Goal: Task Accomplishment & Management: Use online tool/utility

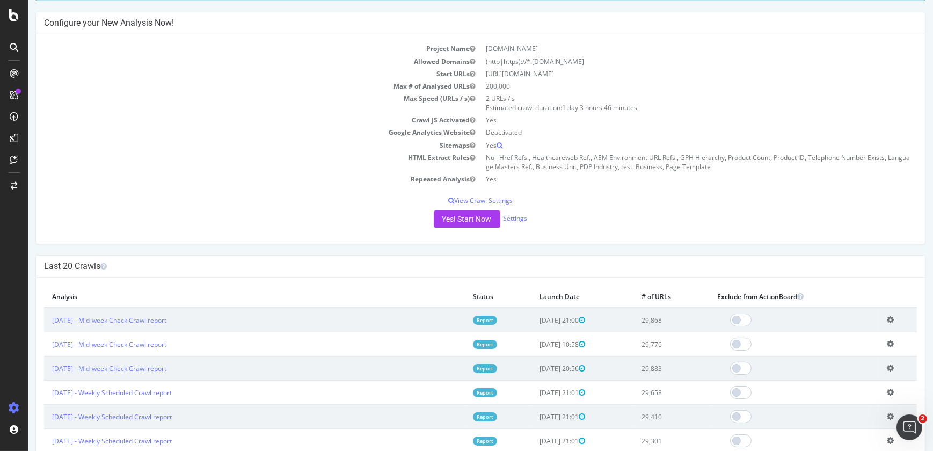
scroll to position [90, 0]
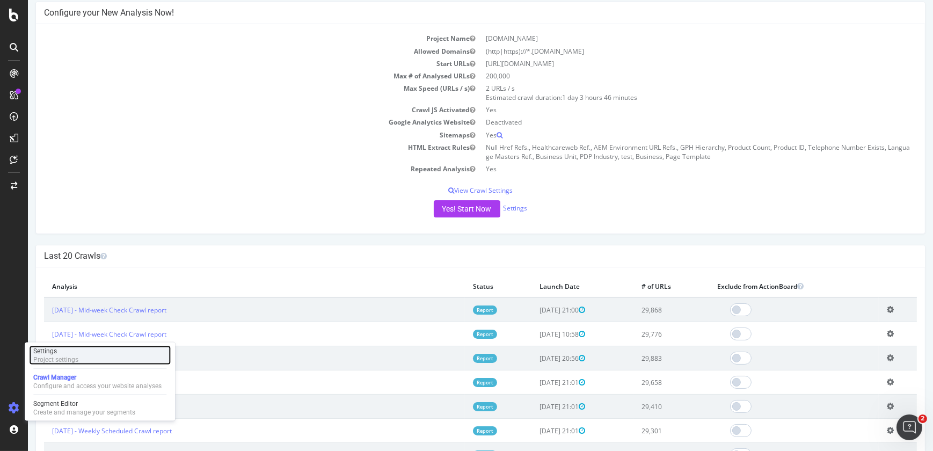
click at [69, 357] on div "Project settings" at bounding box center [55, 359] width 45 height 9
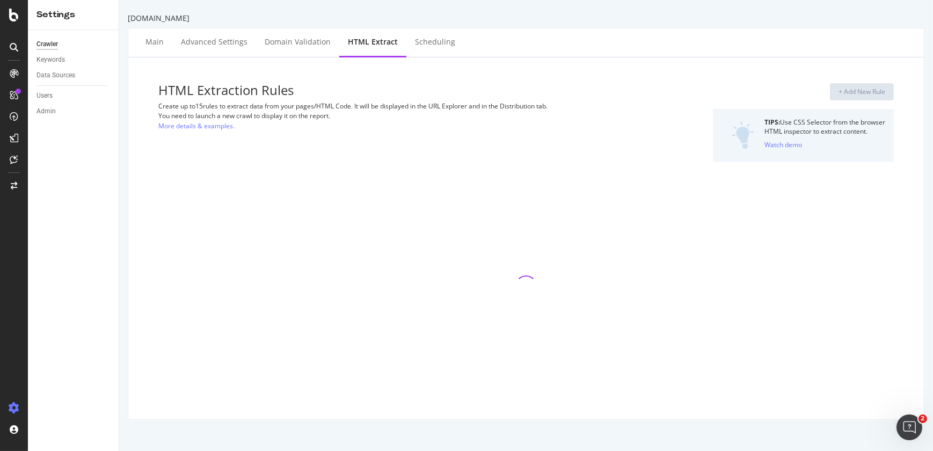
select select "count"
select select "i"
select select "list"
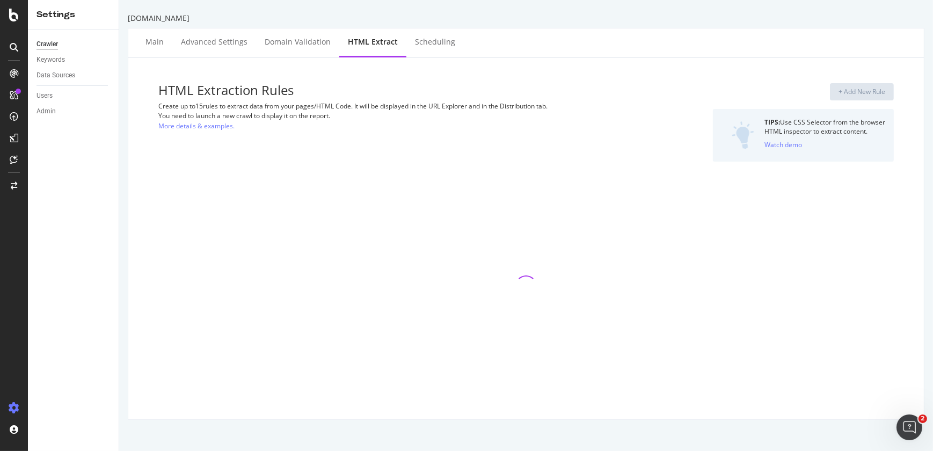
select select "count"
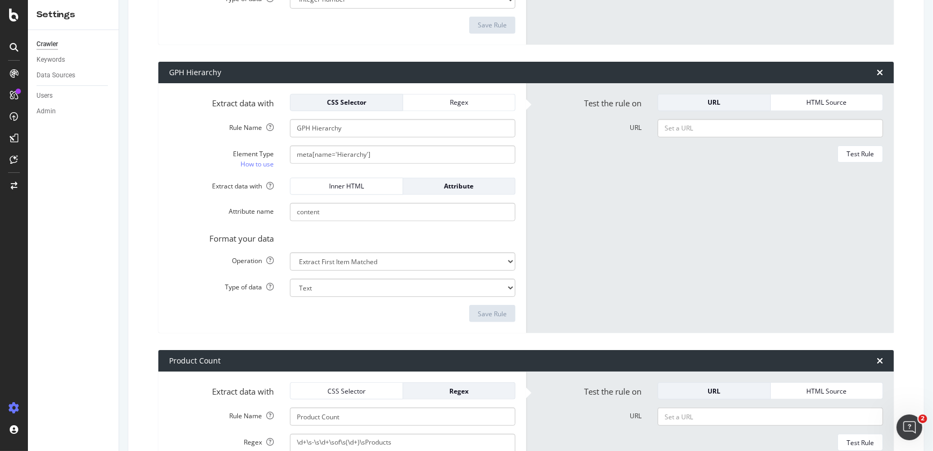
scroll to position [878, 0]
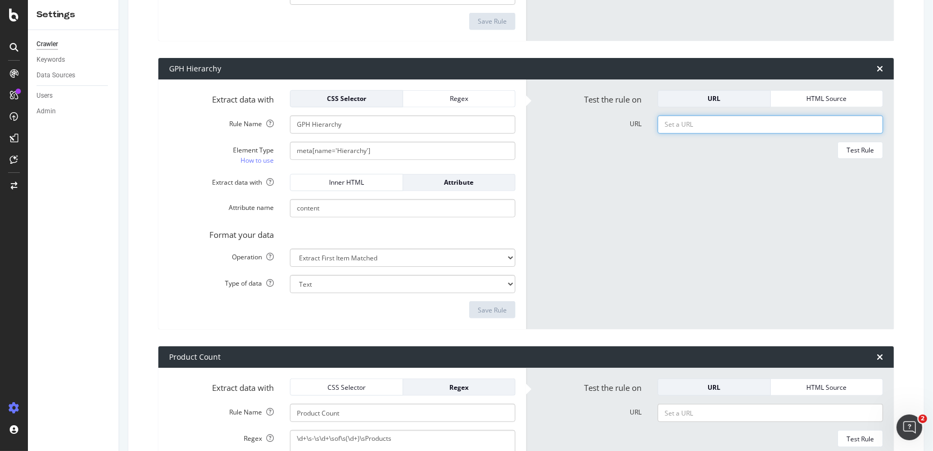
click at [676, 127] on input "URL" at bounding box center [771, 124] width 226 height 18
paste input "[URL][DOMAIN_NAME]"
type input "[URL][DOMAIN_NAME]"
click at [856, 146] on div "Test Rule" at bounding box center [860, 150] width 27 height 9
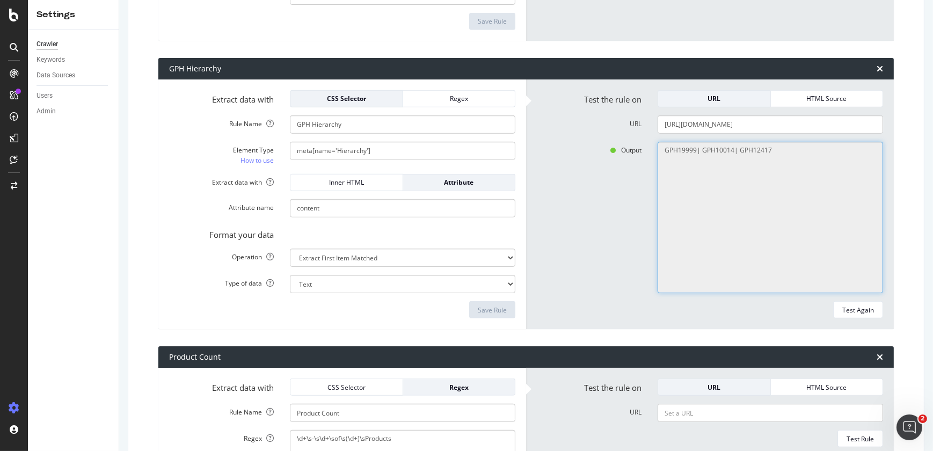
click at [728, 145] on textarea "GPH19999| GPH10014| GPH12417" at bounding box center [771, 218] width 226 height 152
drag, startPoint x: 728, startPoint y: 145, endPoint x: 696, endPoint y: 148, distance: 31.8
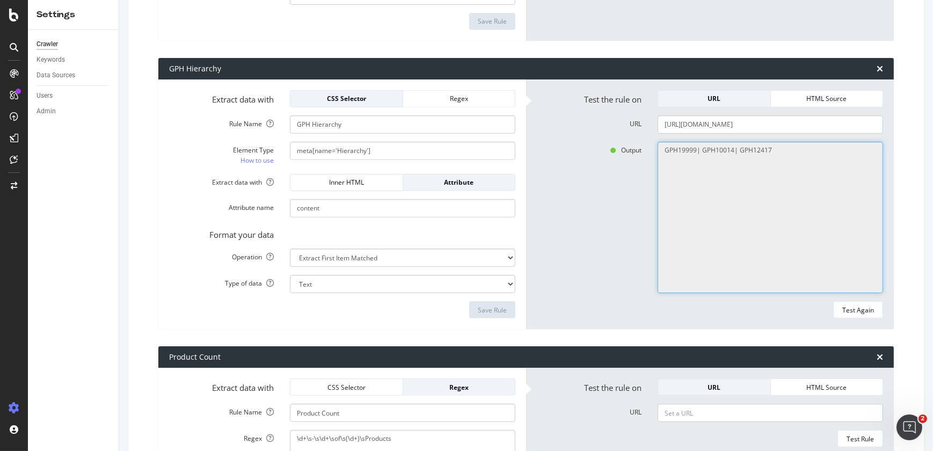
click at [696, 148] on textarea "GPH19999| GPH10014| GPH12417" at bounding box center [771, 218] width 226 height 152
click at [14, 70] on icon at bounding box center [14, 73] width 9 height 9
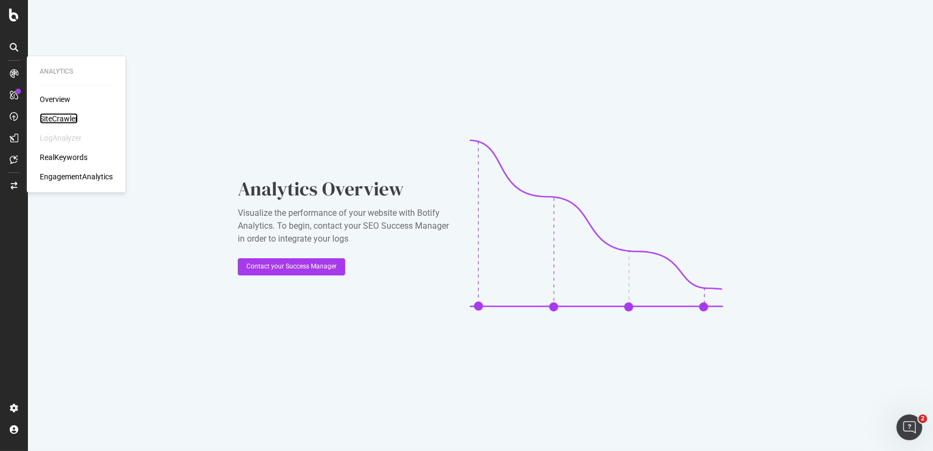
click at [51, 119] on div "SiteCrawler" at bounding box center [59, 118] width 38 height 11
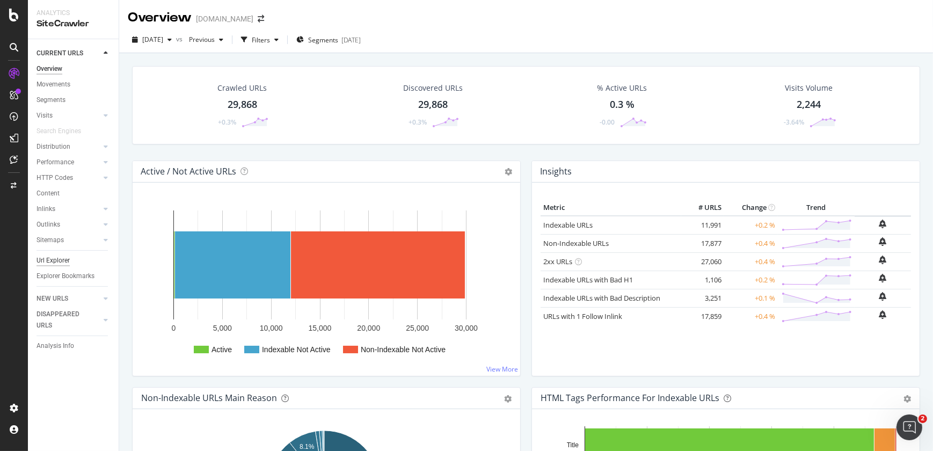
click at [58, 259] on div "Url Explorer" at bounding box center [53, 260] width 33 height 11
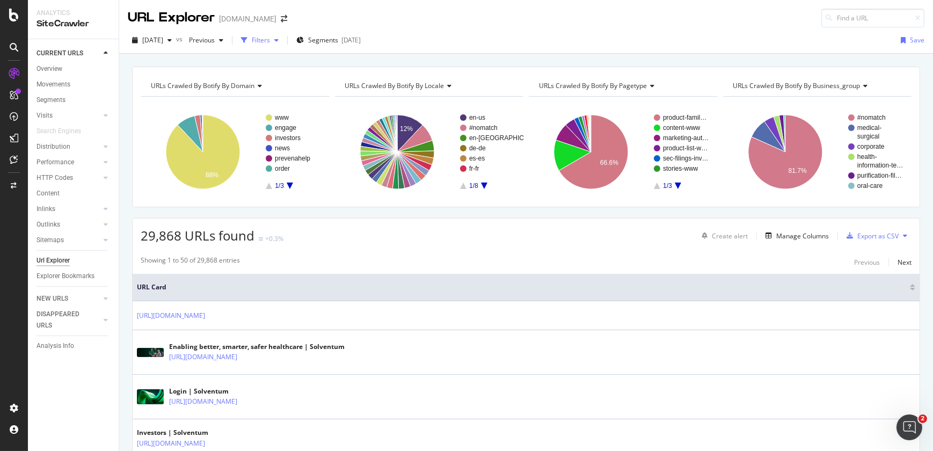
click at [282, 47] on div "Filters" at bounding box center [260, 40] width 46 height 16
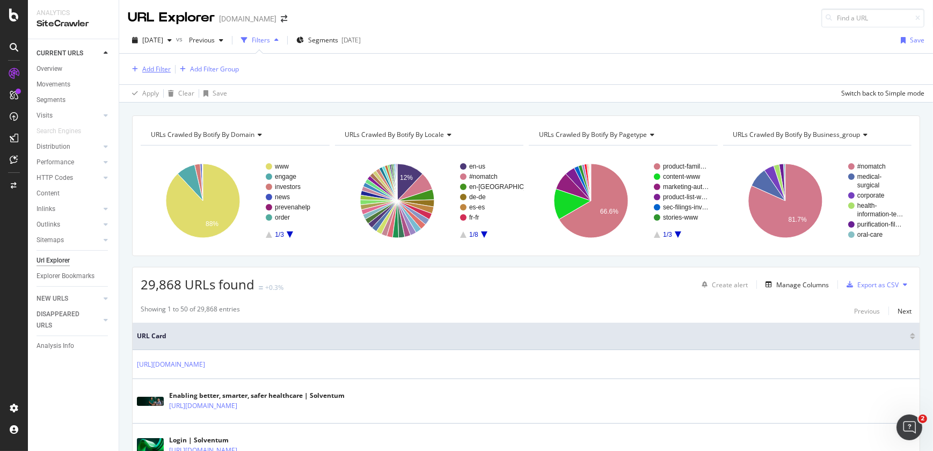
click at [156, 68] on div "Add Filter" at bounding box center [156, 68] width 28 height 9
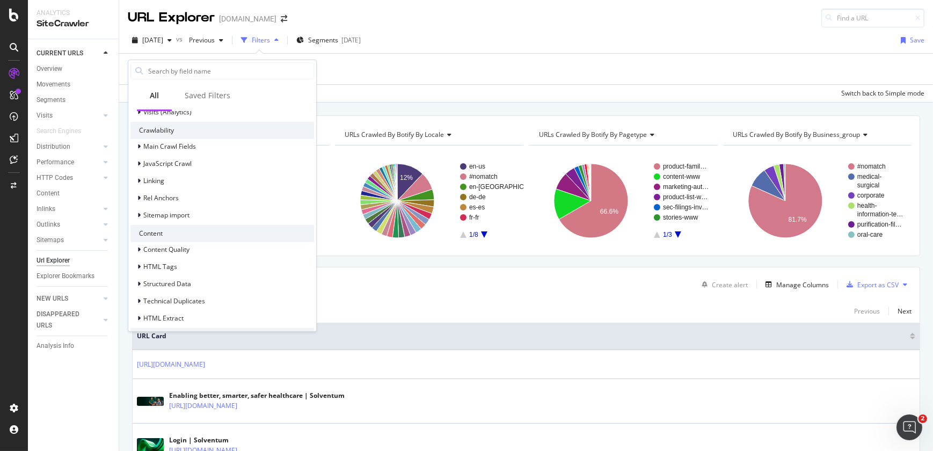
scroll to position [377, 0]
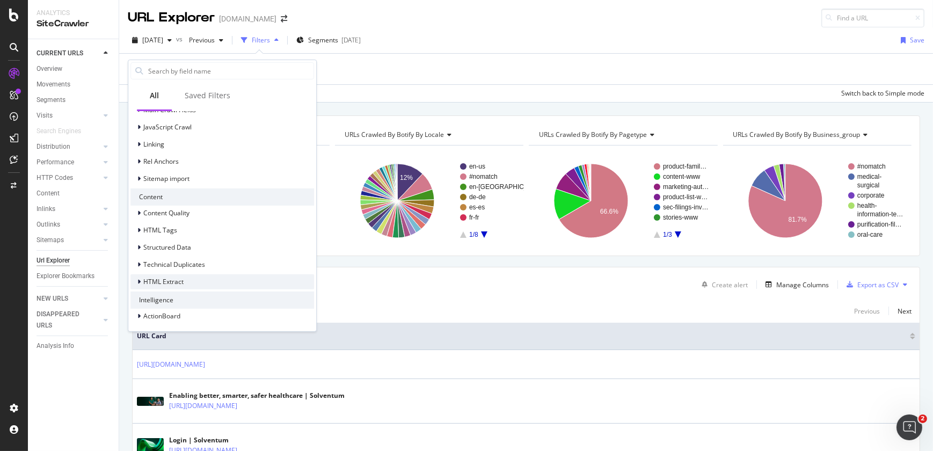
click at [138, 280] on icon at bounding box center [138, 282] width 3 height 6
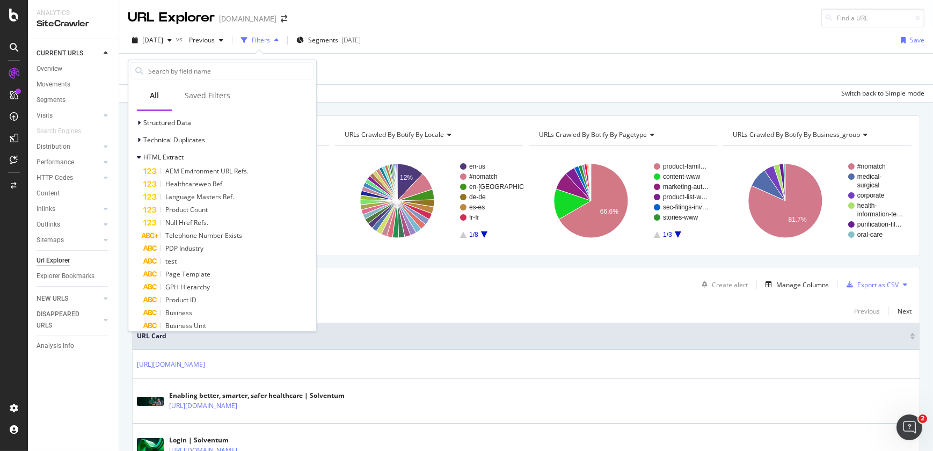
scroll to position [509, 0]
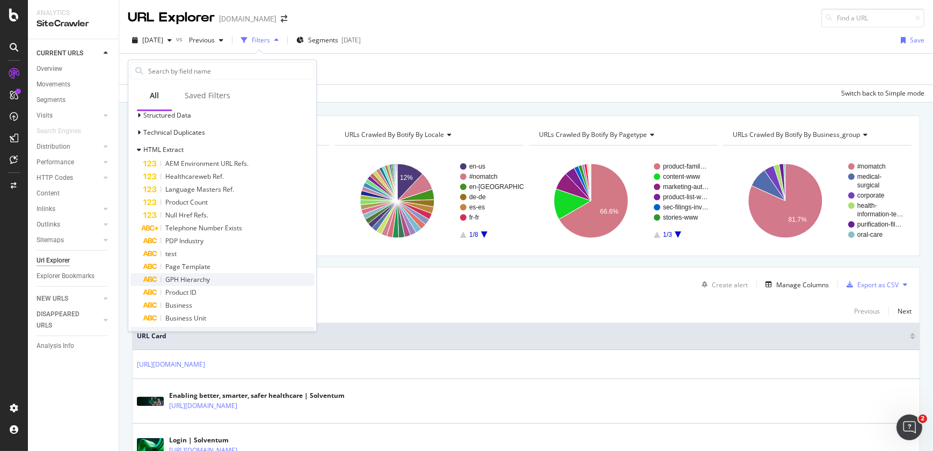
click at [204, 279] on span "GPH Hierarchy" at bounding box center [187, 279] width 45 height 9
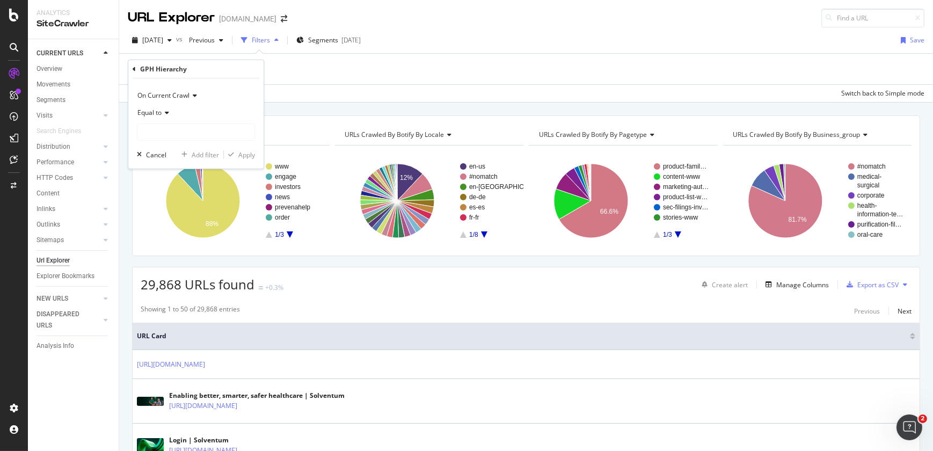
click at [162, 118] on div "Equal to" at bounding box center [196, 112] width 118 height 17
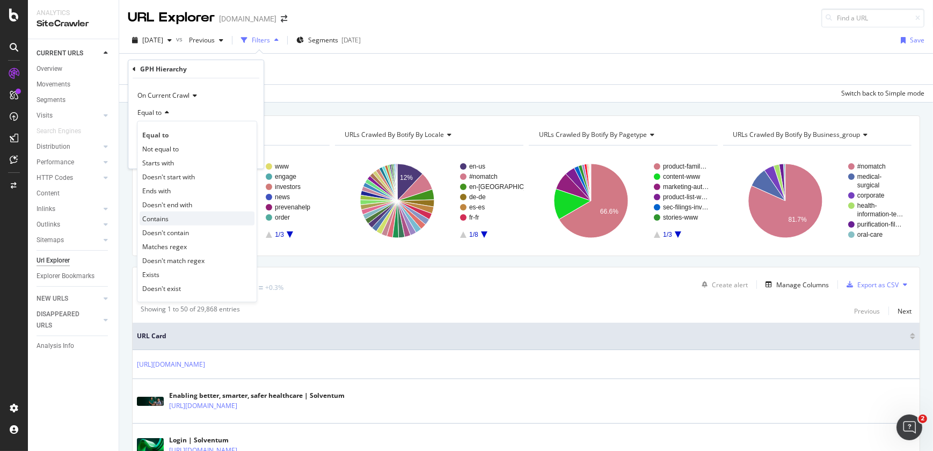
click at [172, 219] on div "Contains" at bounding box center [197, 219] width 115 height 14
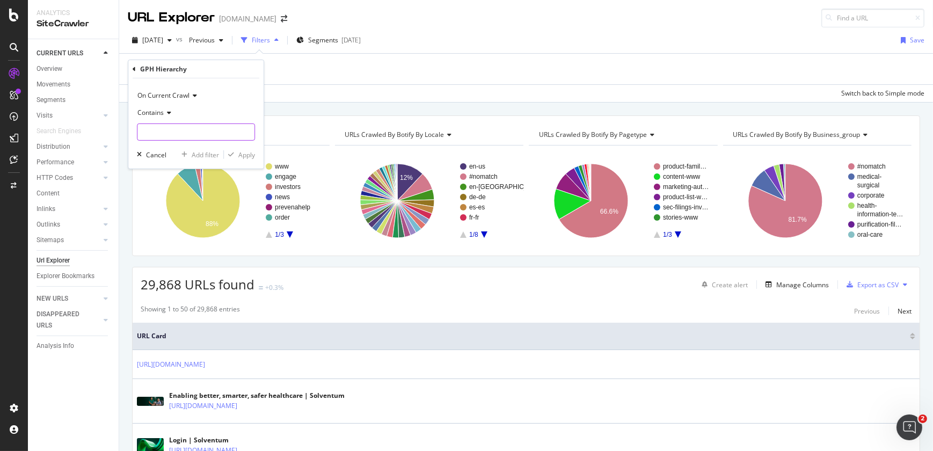
click at [159, 131] on input "text" at bounding box center [195, 132] width 117 height 17
paste input "GPH10014"
type input "GPH10014"
click at [244, 155] on div "Apply" at bounding box center [246, 154] width 17 height 9
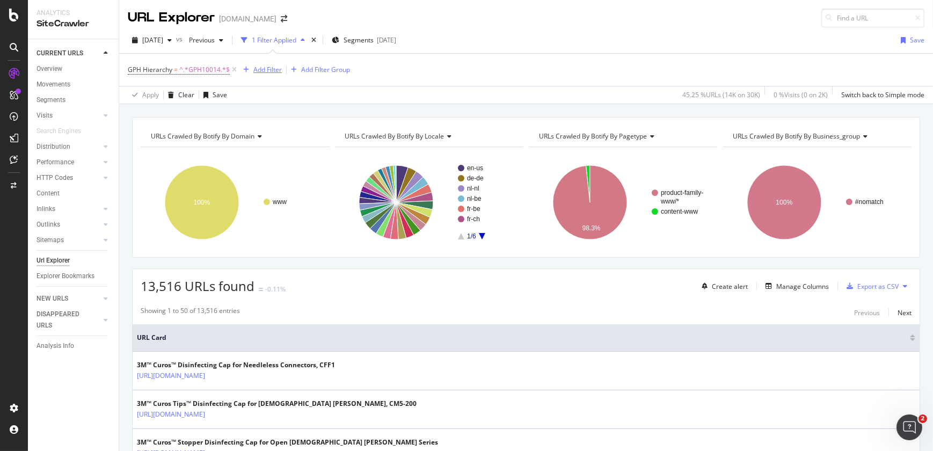
click at [270, 69] on div "Add Filter" at bounding box center [267, 69] width 28 height 9
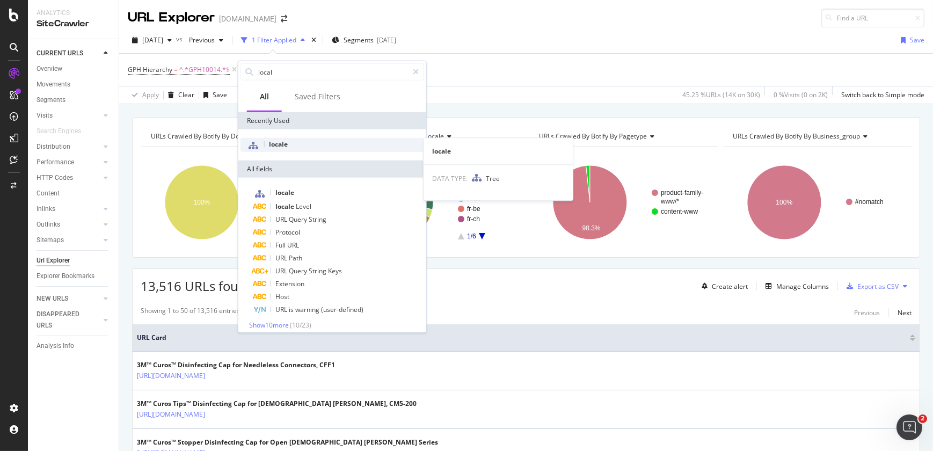
type input "local"
click at [284, 143] on span "locale" at bounding box center [278, 144] width 19 height 9
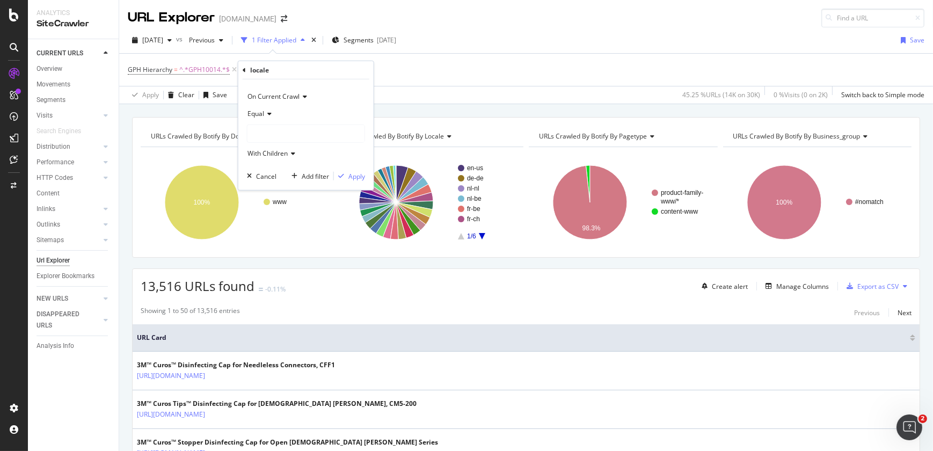
click at [283, 136] on div at bounding box center [306, 133] width 117 height 17
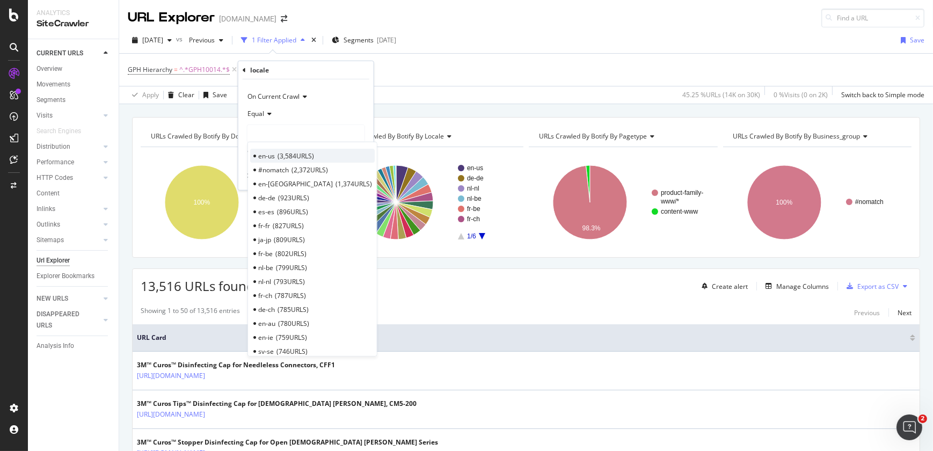
click at [285, 155] on span "3,584 URLS" at bounding box center [296, 155] width 37 height 9
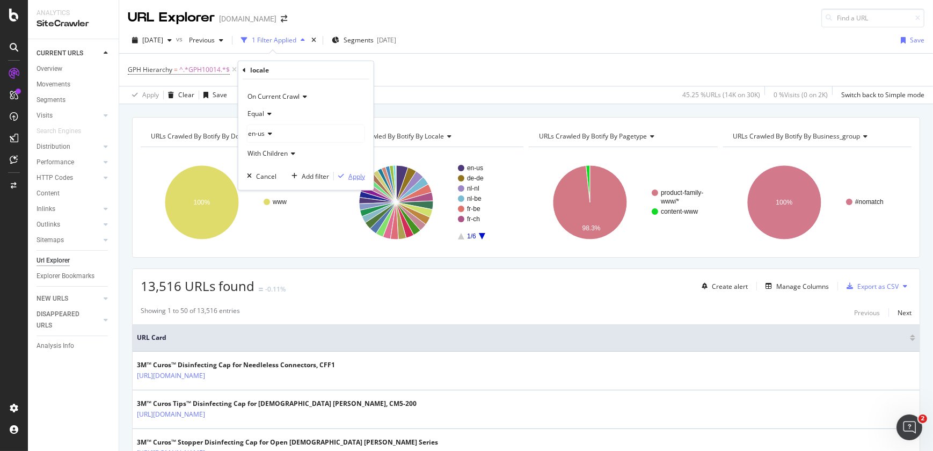
click at [354, 174] on div "Apply" at bounding box center [357, 175] width 17 height 9
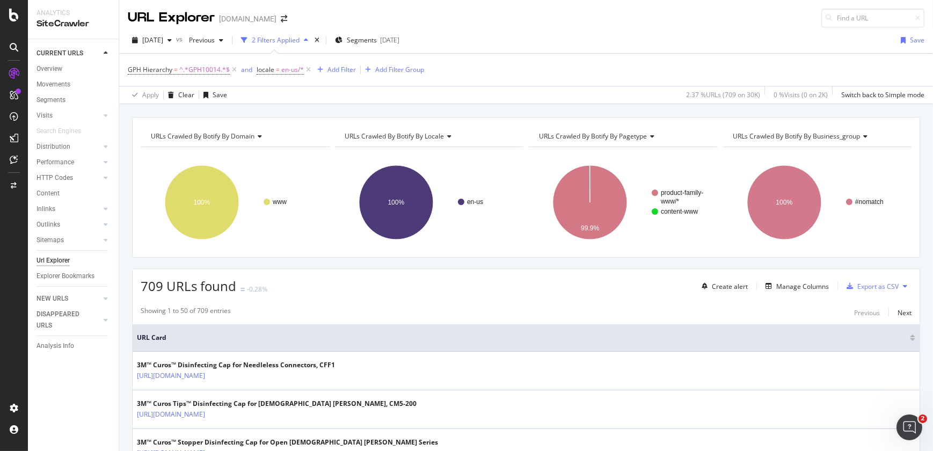
click at [788, 139] on span "URLs Crawled By Botify By business_group" at bounding box center [797, 136] width 127 height 9
click at [788, 284] on div "Manage Columns" at bounding box center [803, 286] width 53 height 9
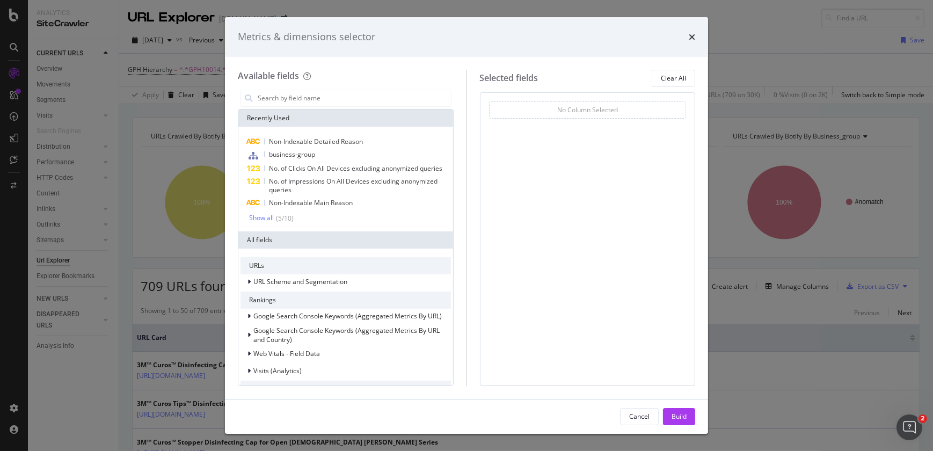
type input "b"
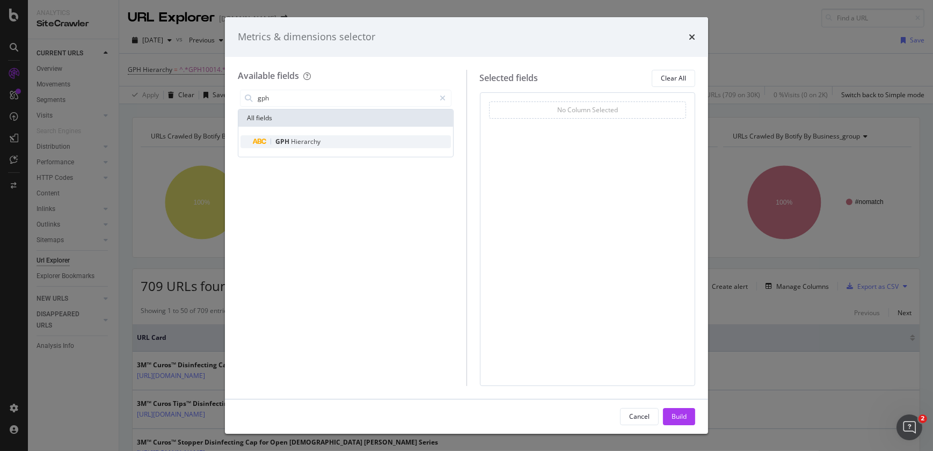
click at [371, 140] on div "GPH Hierarchy" at bounding box center [352, 141] width 198 height 13
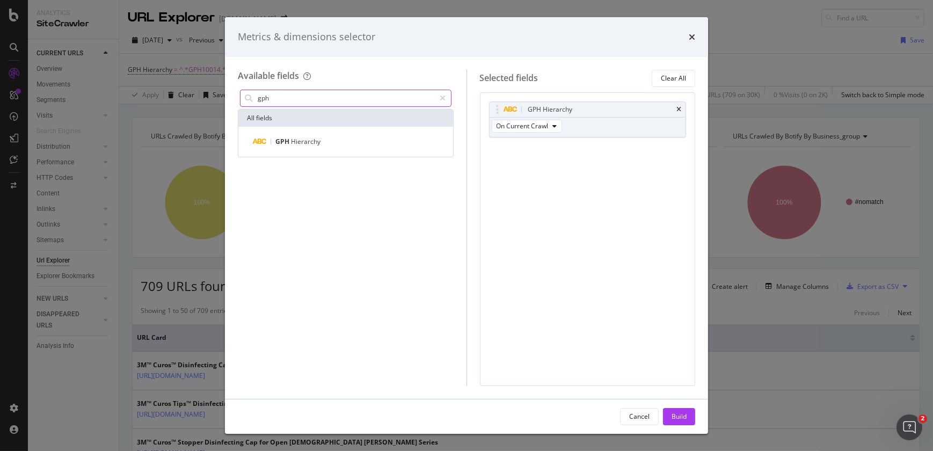
click at [335, 101] on input "gph" at bounding box center [346, 98] width 179 height 16
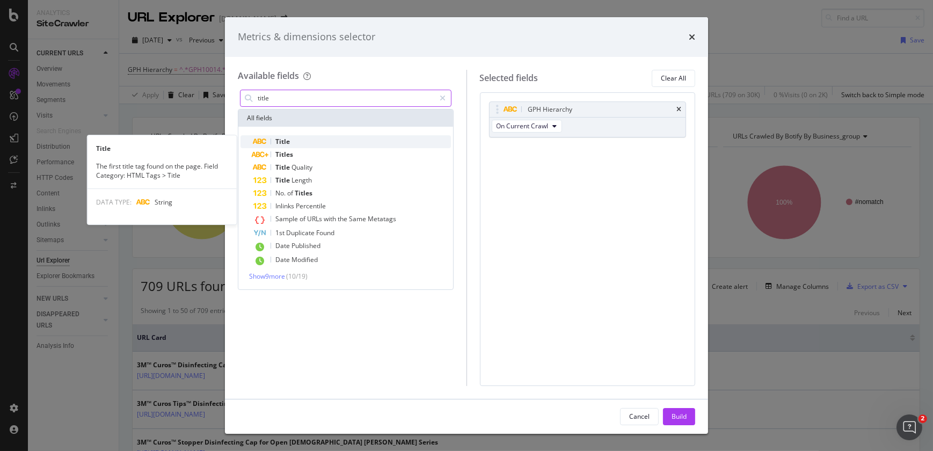
type input "title"
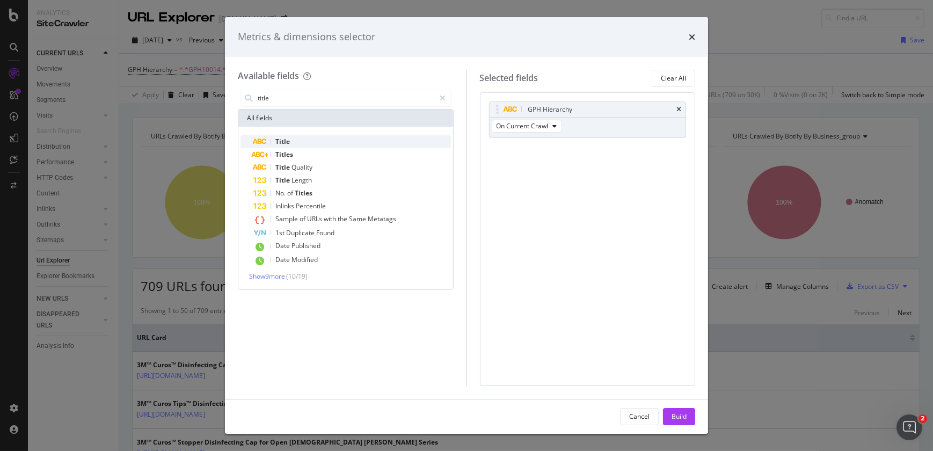
click at [336, 139] on div "Title" at bounding box center [352, 141] width 198 height 13
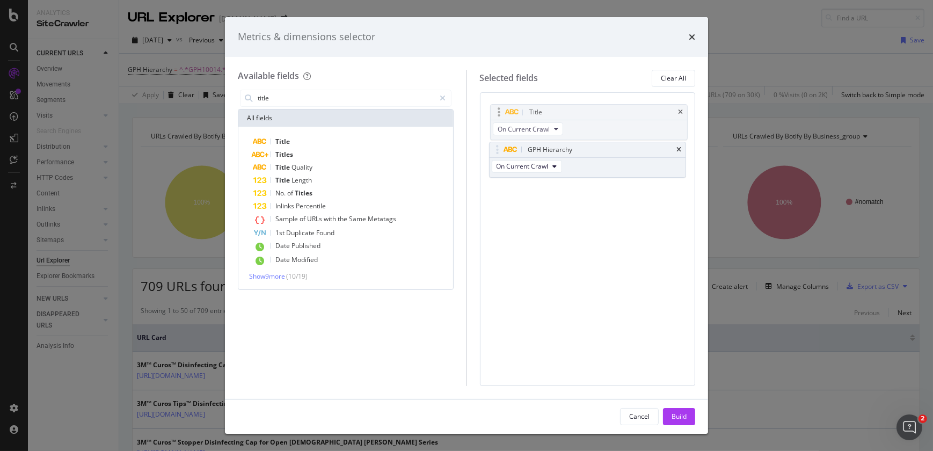
drag, startPoint x: 496, startPoint y: 150, endPoint x: 497, endPoint y: 113, distance: 37.1
click at [497, 113] on body "Analytics SiteCrawler CURRENT URLS Overview Movements Segments Visits Analysis …" at bounding box center [466, 225] width 933 height 451
click at [673, 413] on div "Build" at bounding box center [679, 416] width 15 height 9
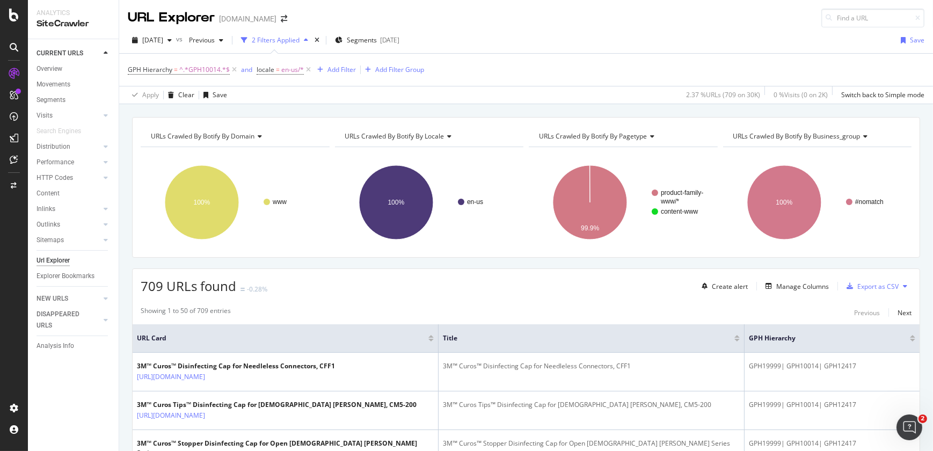
click at [615, 139] on span "URLs Crawled By Botify By pagetype" at bounding box center [593, 136] width 108 height 9
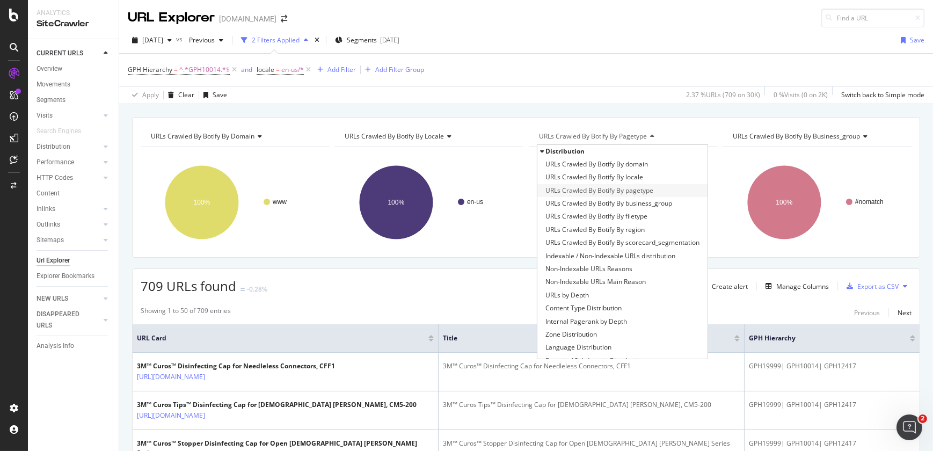
click at [631, 188] on span "URLs Crawled By Botify By pagetype" at bounding box center [600, 190] width 108 height 11
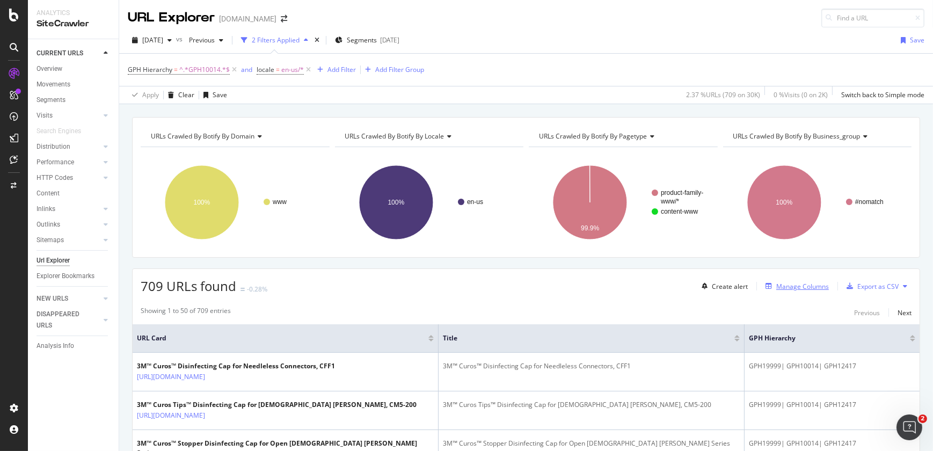
click at [814, 290] on div "Manage Columns" at bounding box center [803, 286] width 53 height 9
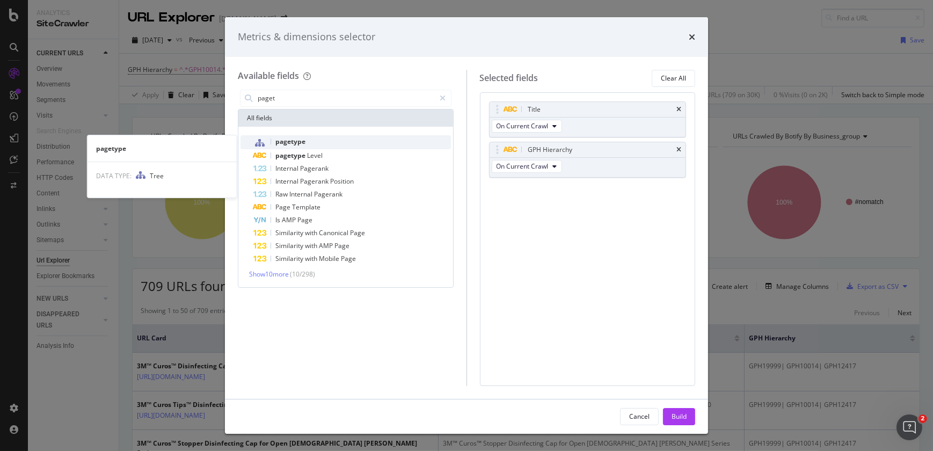
type input "paget"
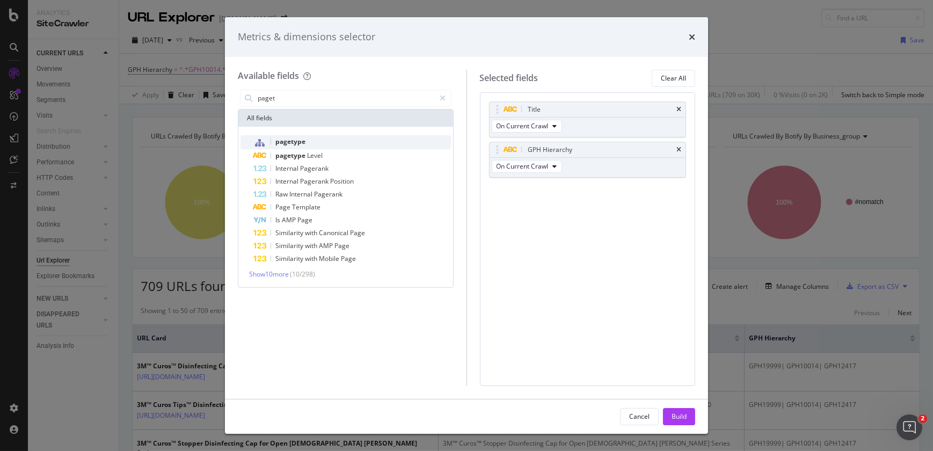
click at [288, 145] on span "pagetype" at bounding box center [290, 141] width 30 height 9
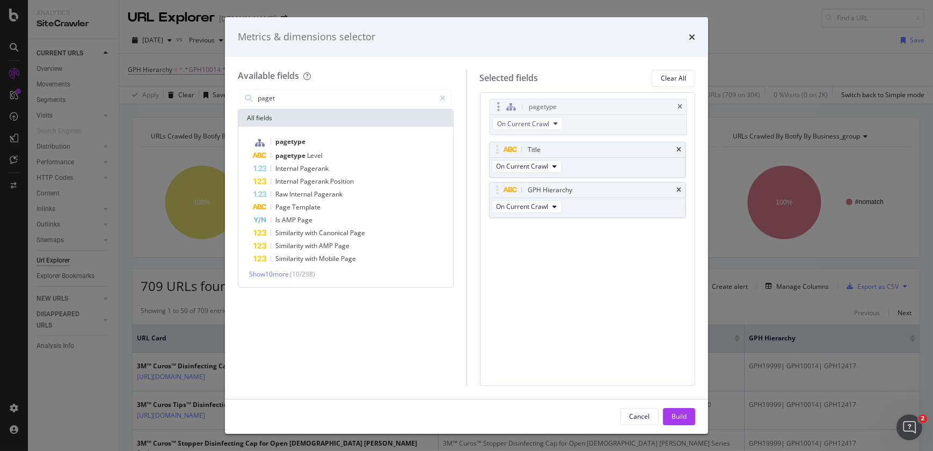
drag, startPoint x: 494, startPoint y: 190, endPoint x: 495, endPoint y: 107, distance: 82.7
click at [495, 107] on body "Analytics SiteCrawler CURRENT URLS Overview Movements Segments Visits Analysis …" at bounding box center [466, 225] width 933 height 451
click at [682, 417] on div "Build" at bounding box center [679, 416] width 15 height 9
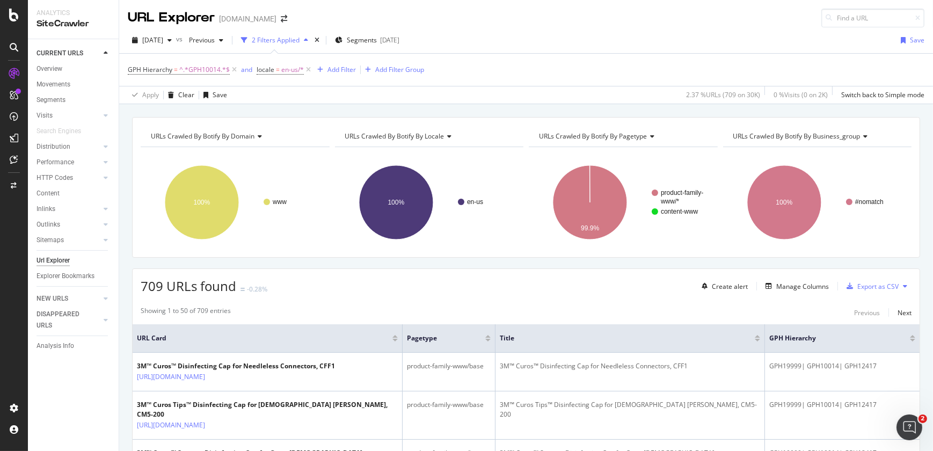
click at [603, 141] on div "URLs Crawled By Botify By pagetype" at bounding box center [622, 136] width 171 height 17
click at [328, 72] on div "Add Filter" at bounding box center [342, 69] width 28 height 9
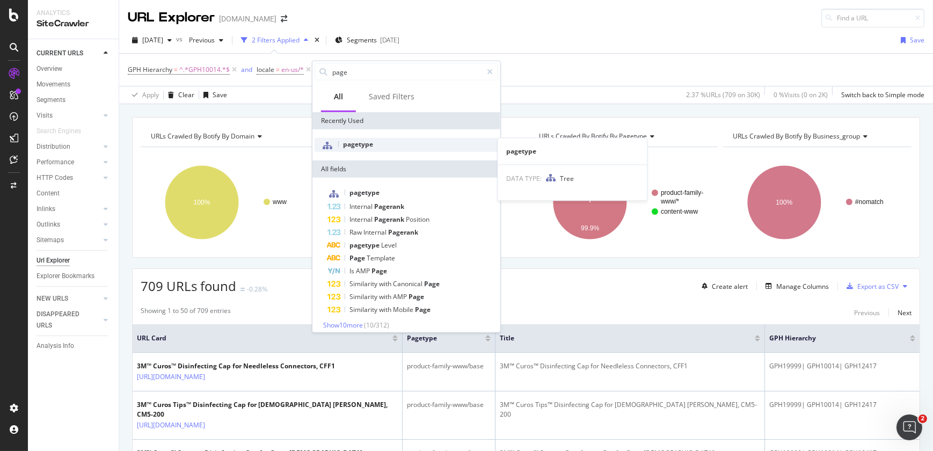
type input "page"
click at [379, 147] on div "pagetype" at bounding box center [407, 145] width 184 height 14
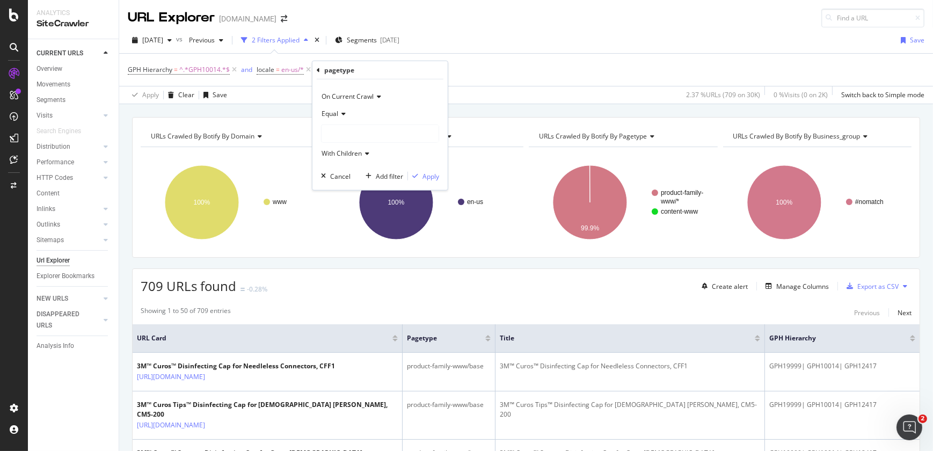
click at [330, 114] on span "Equal" at bounding box center [330, 113] width 17 height 9
click at [336, 134] on div at bounding box center [380, 133] width 117 height 17
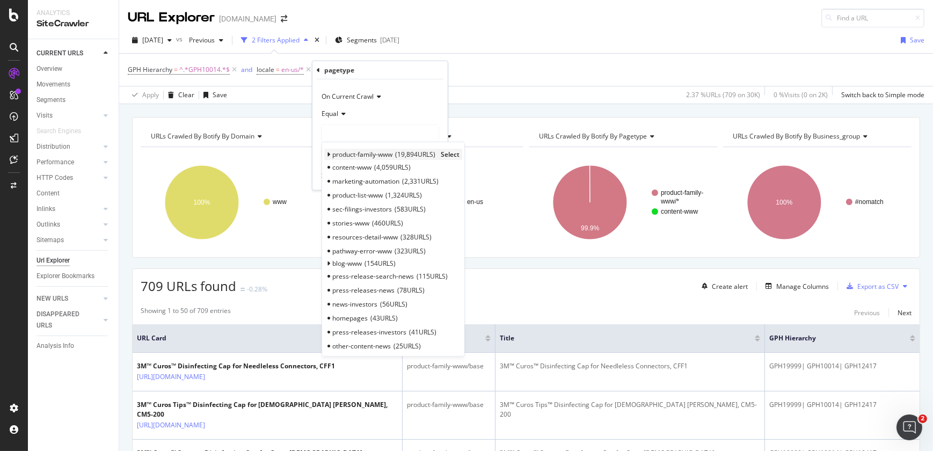
click at [329, 153] on icon at bounding box center [329, 154] width 4 height 6
click at [427, 164] on div "variant 12,808 URLS" at bounding box center [387, 167] width 126 height 14
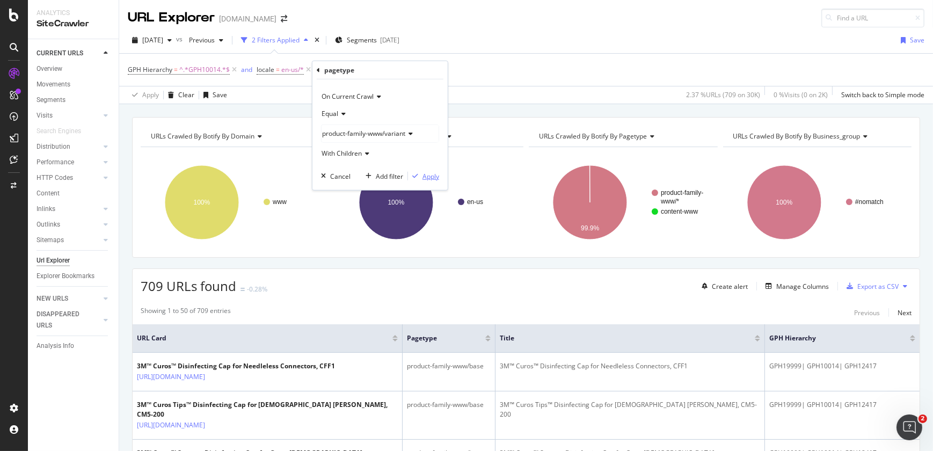
click at [430, 177] on div "Apply" at bounding box center [431, 175] width 17 height 9
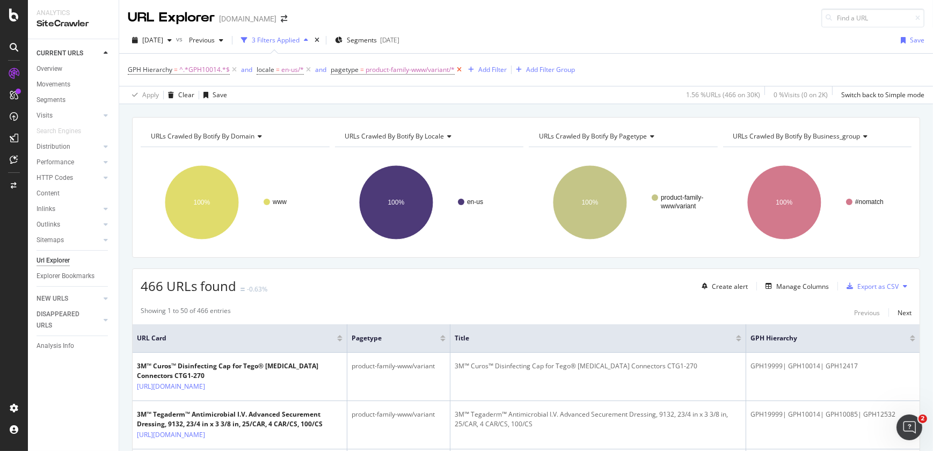
click at [457, 69] on icon at bounding box center [459, 69] width 9 height 11
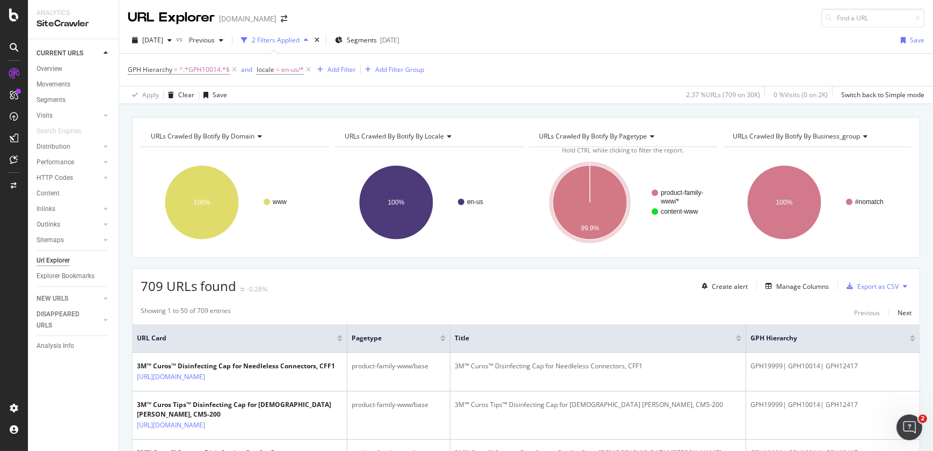
click at [557, 191] on icon "A chart." at bounding box center [590, 202] width 74 height 74
